Goal: Obtain resource: Obtain resource

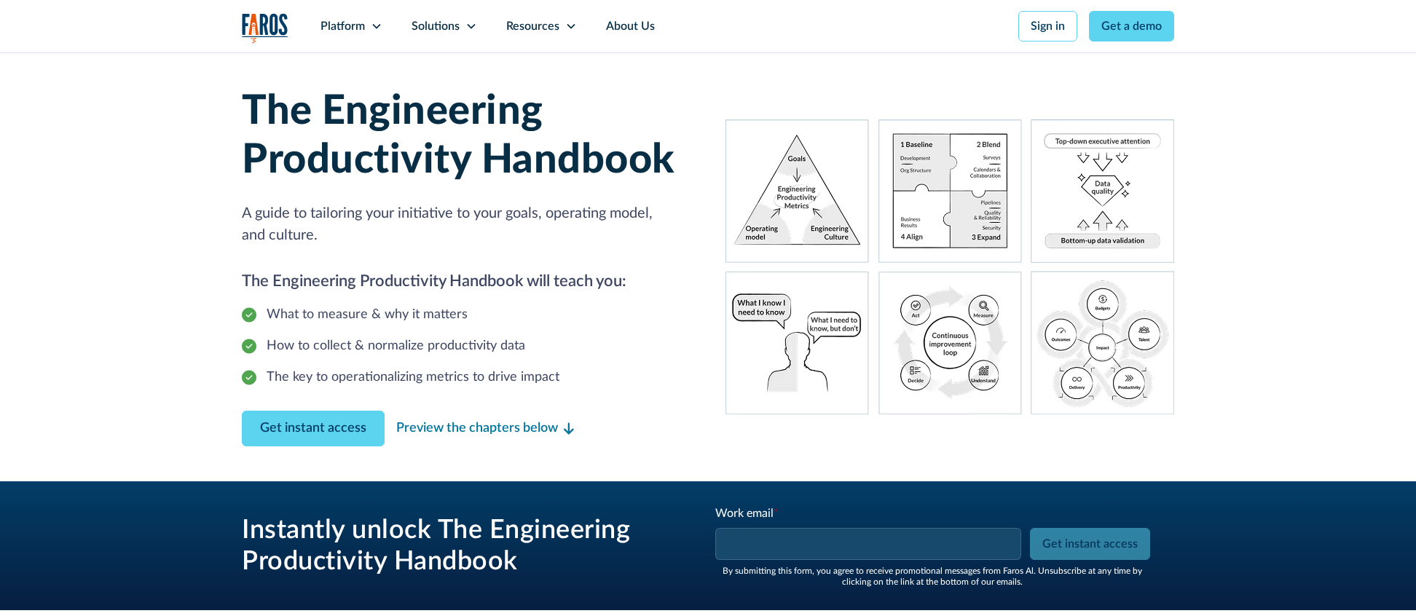
click at [907, 551] on input "Work email *" at bounding box center [868, 544] width 306 height 32
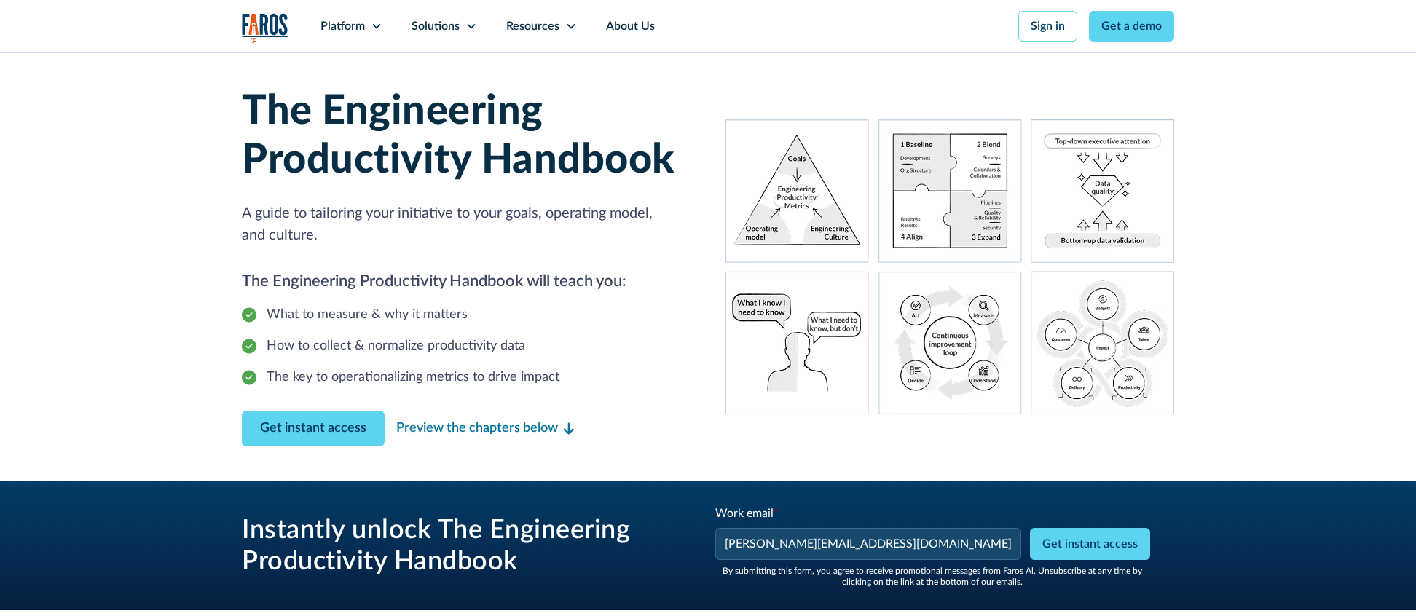
type input "[PERSON_NAME][EMAIL_ADDRESS][DOMAIN_NAME]"
drag, startPoint x: 1244, startPoint y: 562, endPoint x: 1171, endPoint y: 561, distance: 73.6
click at [1242, 552] on div "Instantly unlock The Engineering Productivity Handbook Work email * [PERSON_NAM…" at bounding box center [708, 545] width 1416 height 129
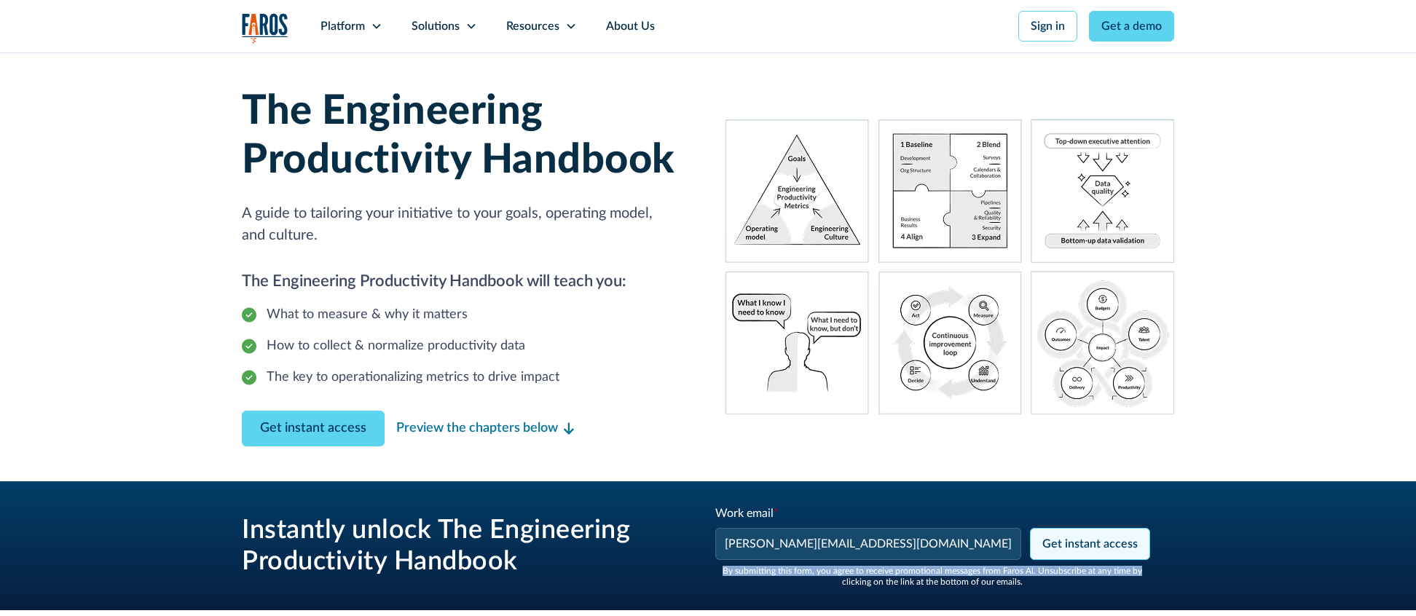
click at [1105, 534] on input "Get instant access" at bounding box center [1090, 544] width 120 height 32
type input "Get instant access"
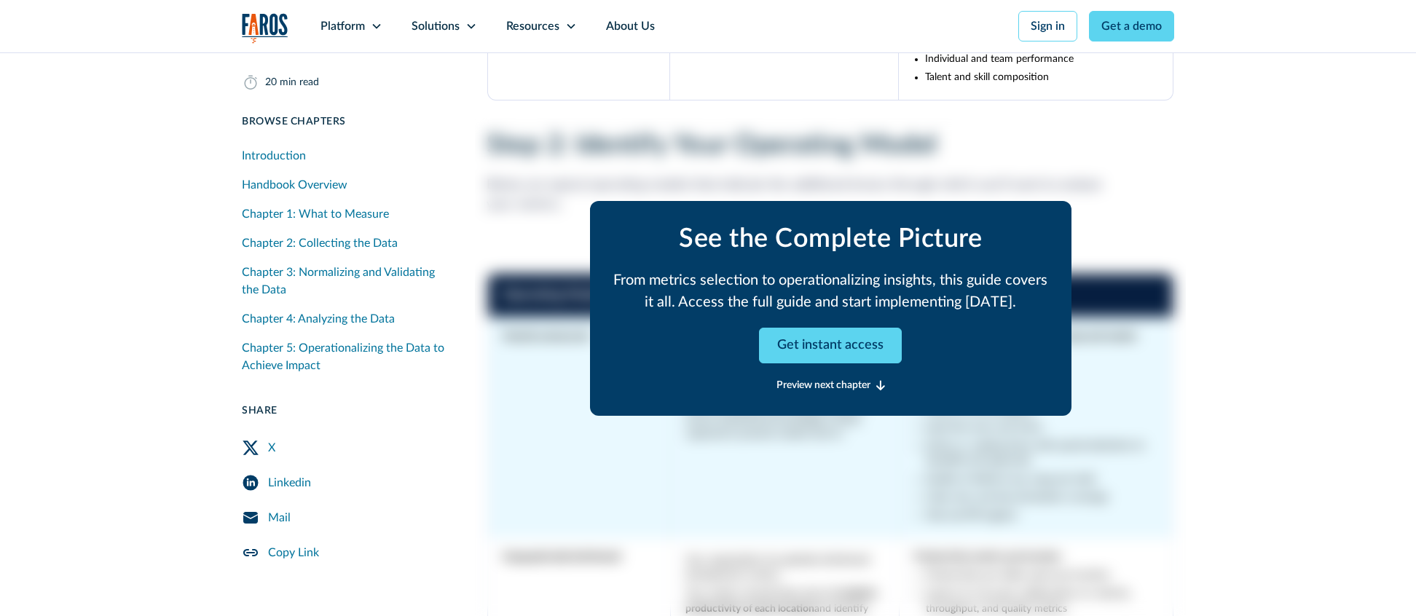
scroll to position [5142, 0]
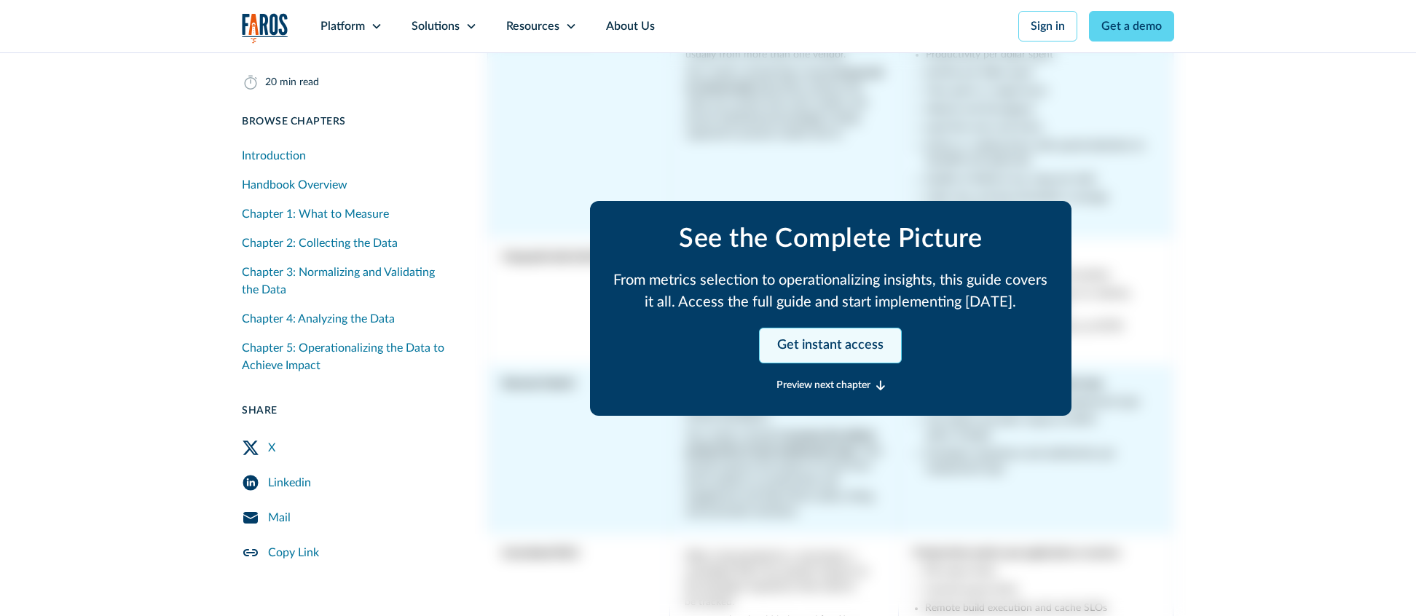
click at [787, 350] on link "Get instant access" at bounding box center [830, 346] width 143 height 36
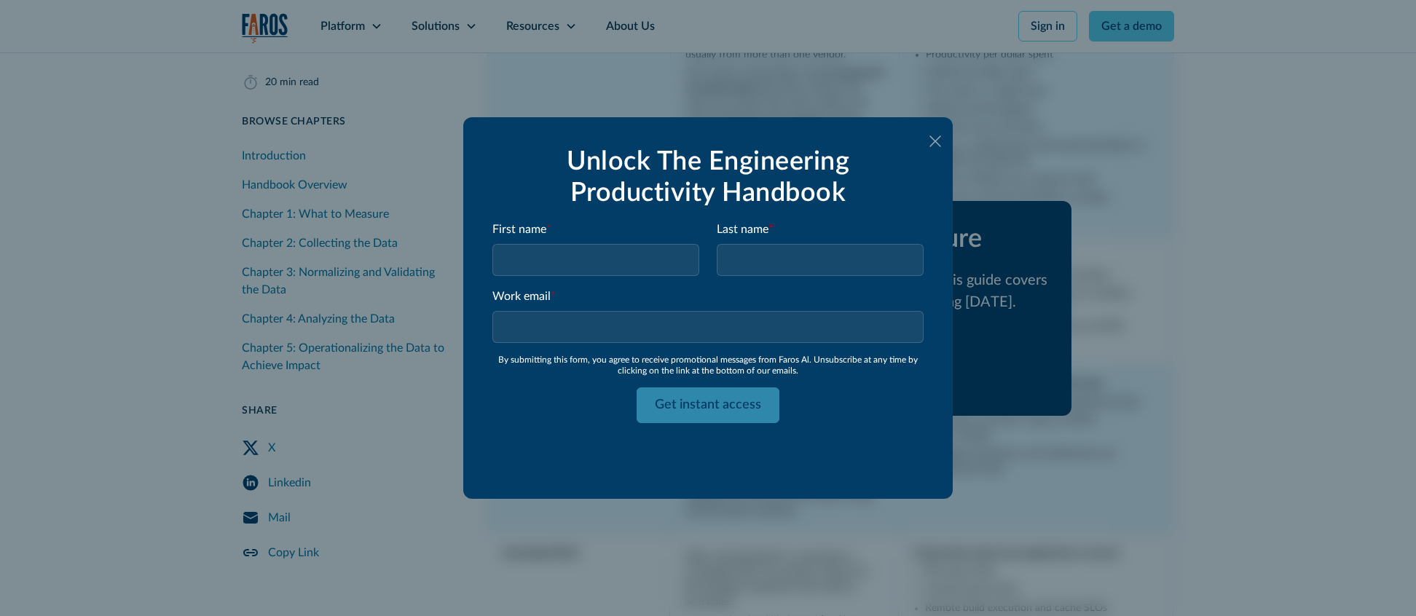
click at [567, 252] on input "Engineering Productivity Full Form" at bounding box center [595, 260] width 207 height 32
type input "[PERSON_NAME]"
type input "Testing"
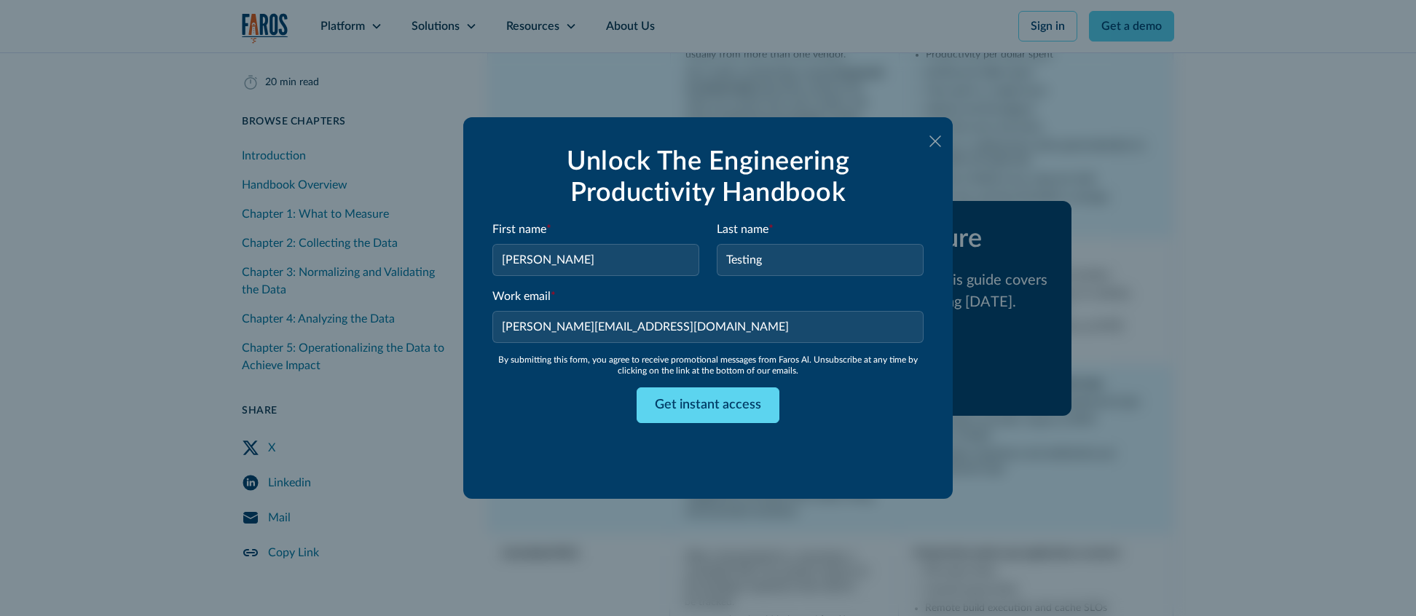
type input "[PERSON_NAME][EMAIL_ADDRESS][DOMAIN_NAME]"
click at [516, 399] on div "Get instant access" at bounding box center [707, 405] width 431 height 36
click at [658, 406] on input "Get instant access" at bounding box center [707, 405] width 143 height 36
type input "Get instant access"
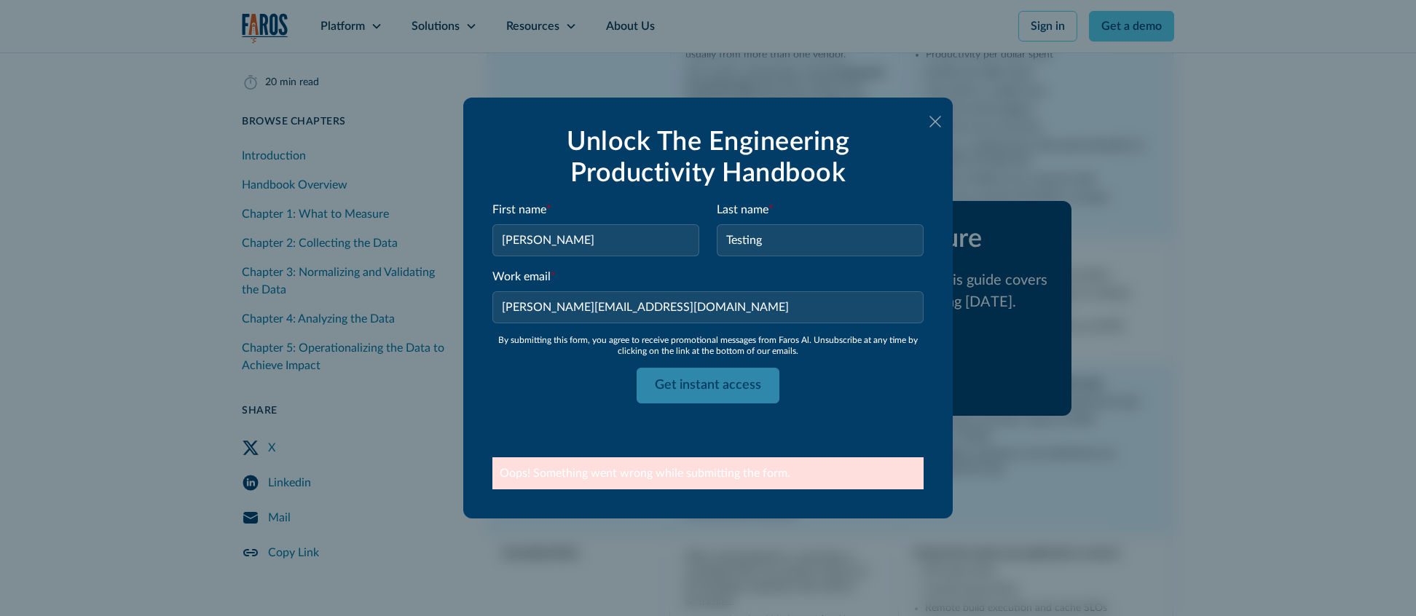
click at [934, 120] on icon at bounding box center [935, 121] width 12 height 11
